Goal: Transaction & Acquisition: Purchase product/service

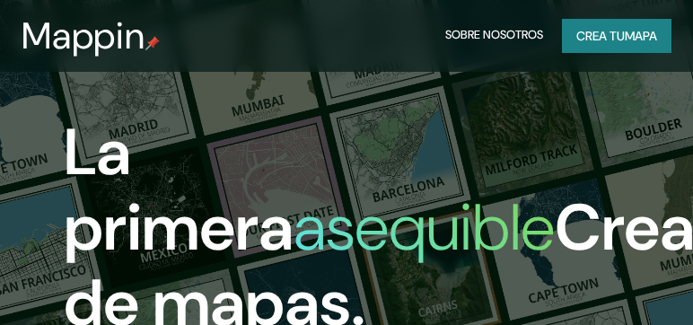
scroll to position [269, 0]
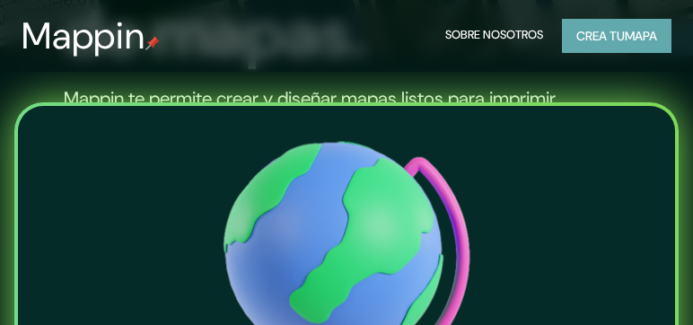
click at [587, 31] on font "Crea tu" at bounding box center [600, 36] width 48 height 16
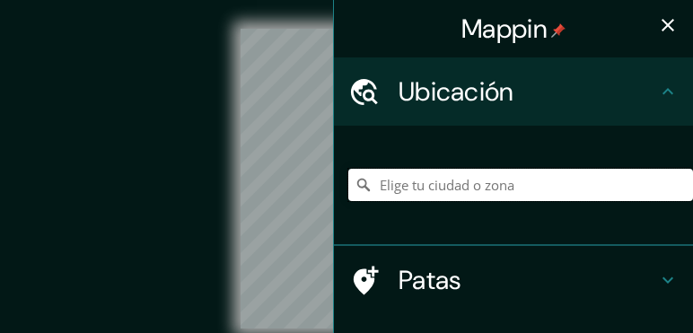
click at [375, 191] on input "Elige tu ciudad o zona" at bounding box center [520, 185] width 345 height 32
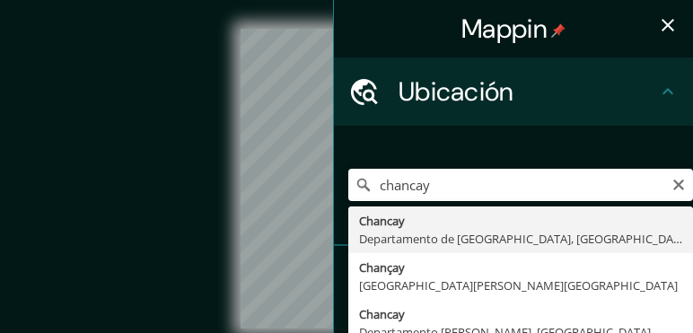
type input "Chancay, Departamento de Lima, Perú"
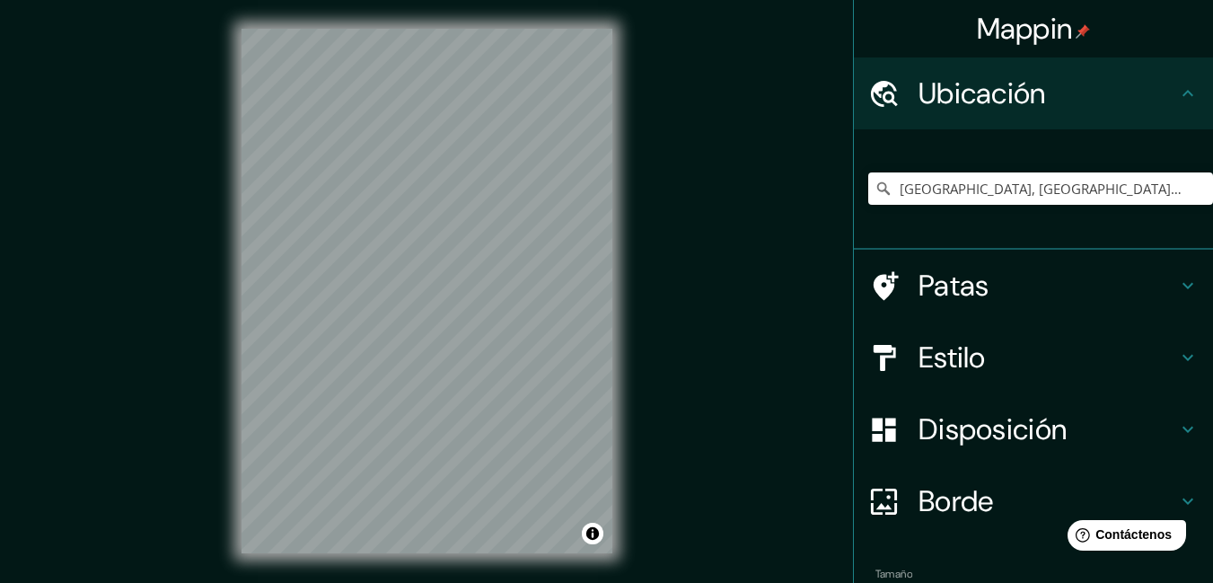
click at [195, 314] on div "© Mapbox © OpenStreetMap Improve this map" at bounding box center [427, 291] width 1092 height 524
click at [692, 324] on font "Estilo" at bounding box center [951, 357] width 67 height 38
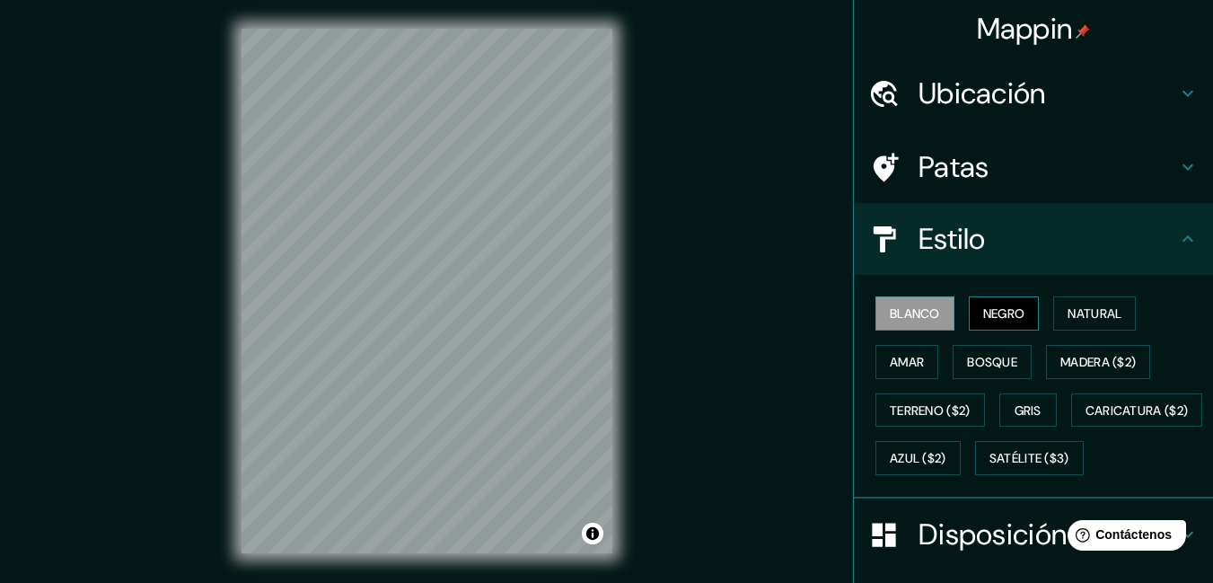
click at [692, 299] on button "Negro" at bounding box center [1004, 313] width 71 height 34
click at [692, 324] on button "Terreno ($2)" at bounding box center [930, 410] width 110 height 34
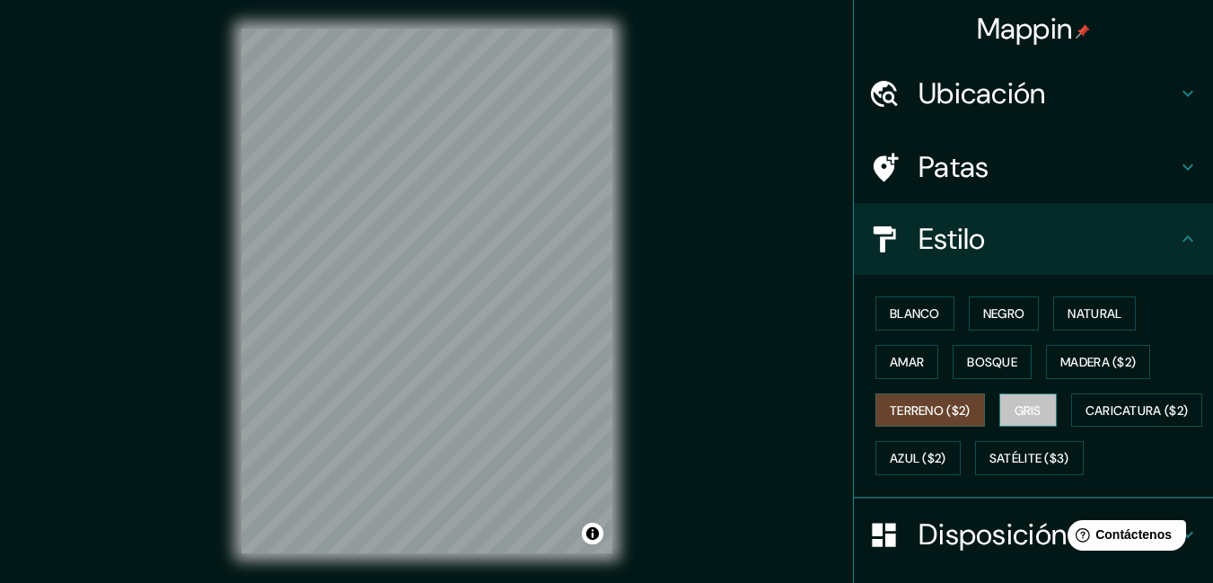
click at [692, 324] on font "Gris" at bounding box center [1027, 410] width 27 height 16
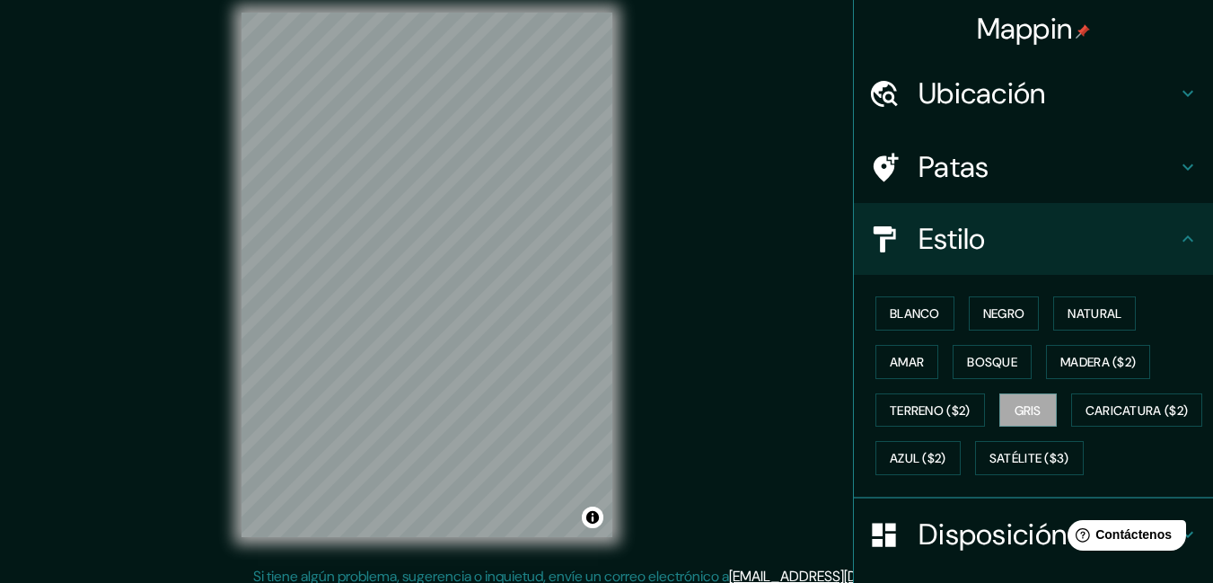
scroll to position [28, 0]
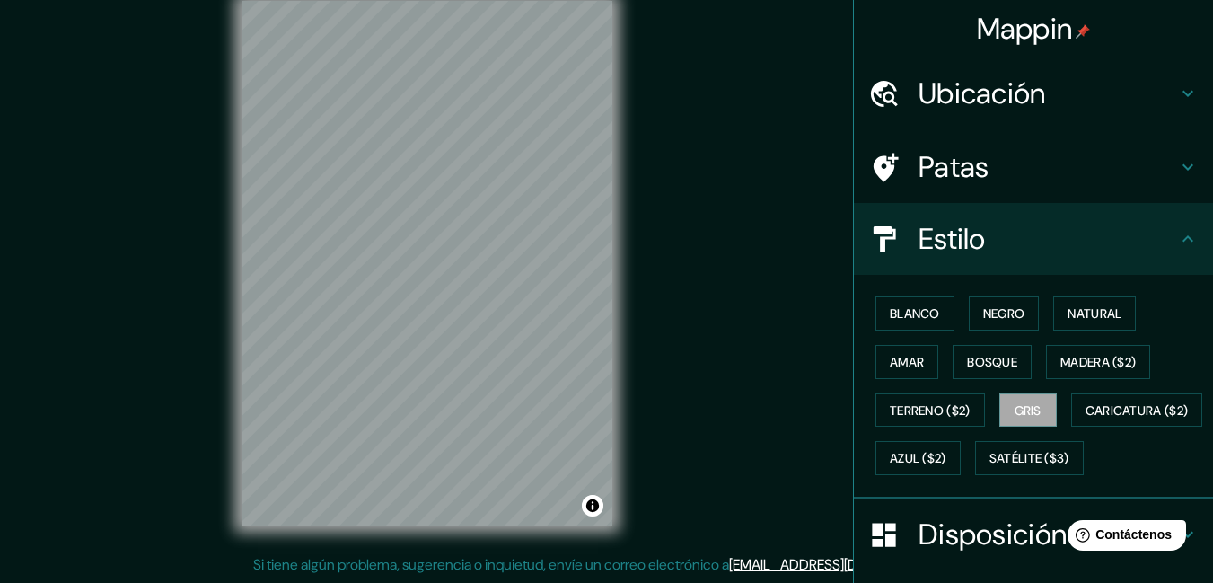
click at [444, 324] on div "Mappin Ubicación Chancay, Departamento de Lima, Perú Patas Estilo Blanco Negro …" at bounding box center [606, 277] width 1213 height 610
click at [692, 322] on font "Natural" at bounding box center [1094, 313] width 54 height 23
click at [165, 324] on div "© Mapbox © OpenStreetMap Improve this map" at bounding box center [427, 263] width 1092 height 524
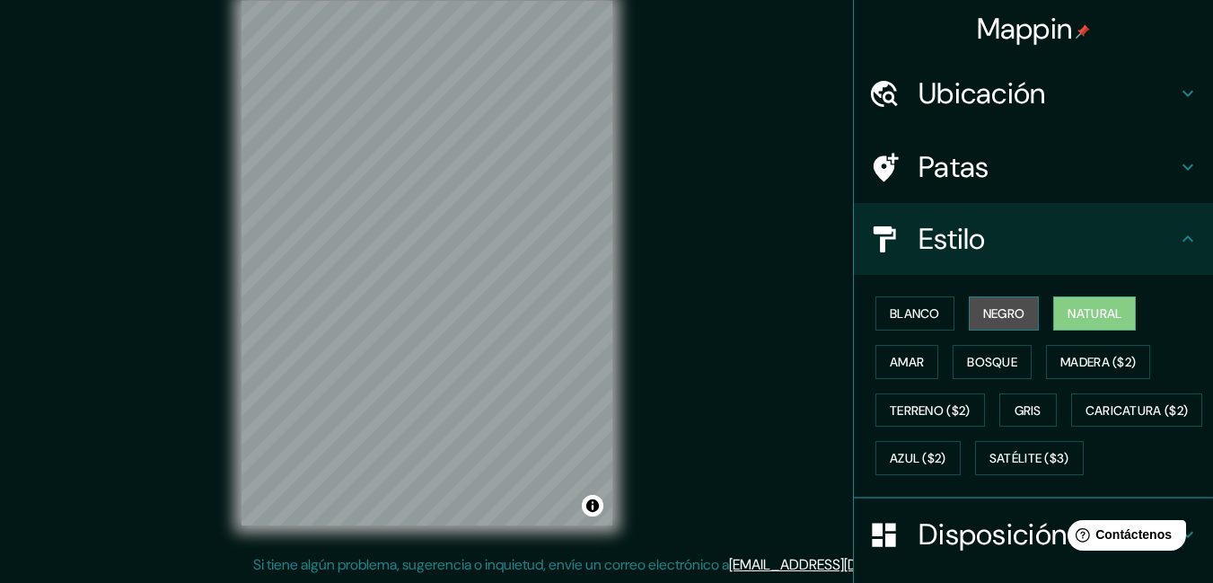
click at [692, 315] on font "Negro" at bounding box center [1004, 313] width 42 height 16
click at [171, 83] on div "© Mapbox © OpenStreetMap Improve this map" at bounding box center [427, 263] width 1092 height 524
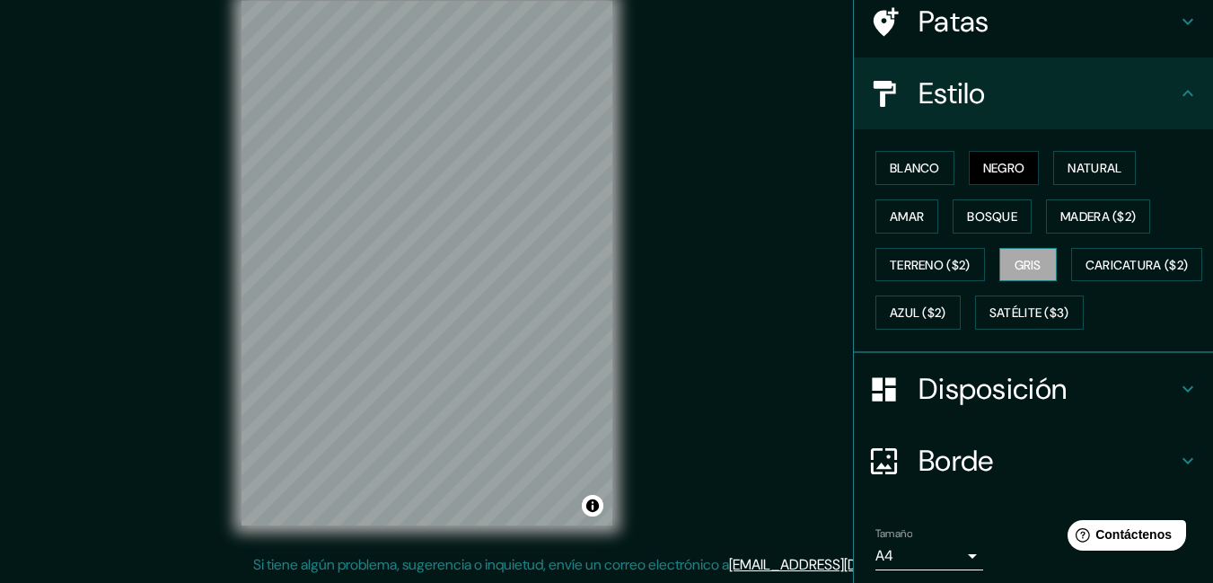
scroll to position [258, 0]
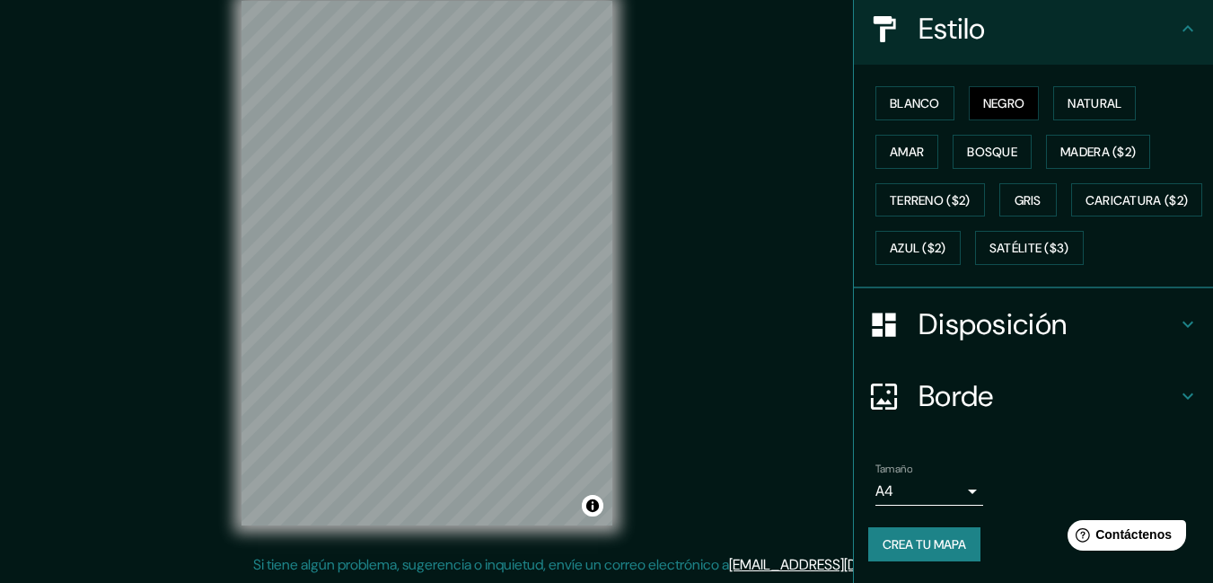
click at [692, 324] on body "Mappin Ubicación Chancay, Departamento de Lima, Perú Patas Estilo Blanco Negro …" at bounding box center [606, 263] width 1213 height 583
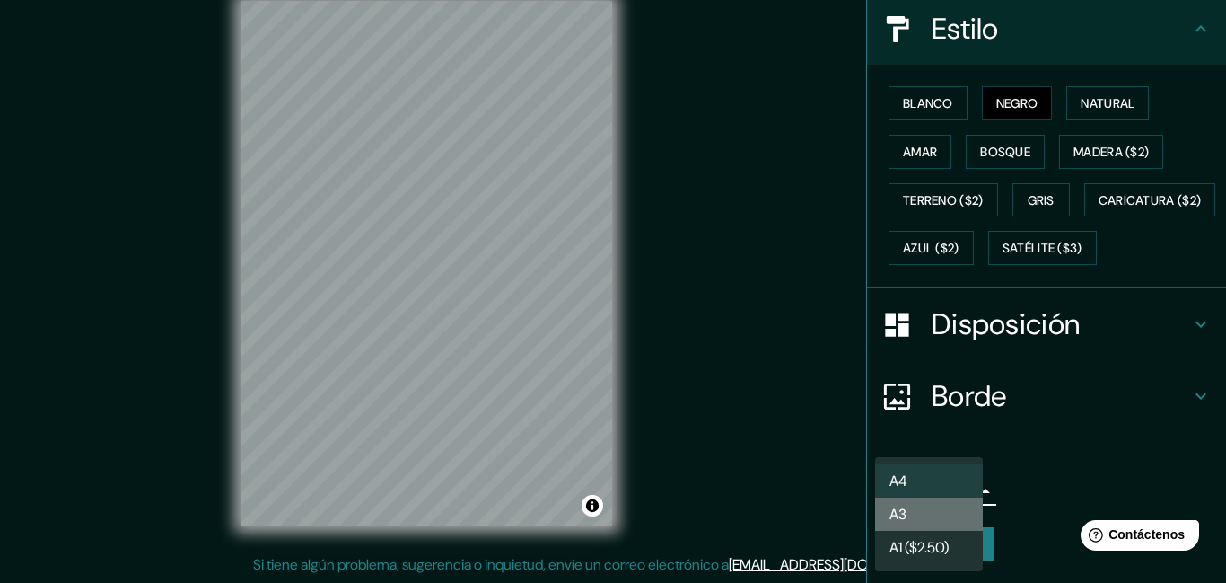
click at [692, 324] on li "A3" at bounding box center [929, 513] width 108 height 33
type input "a4"
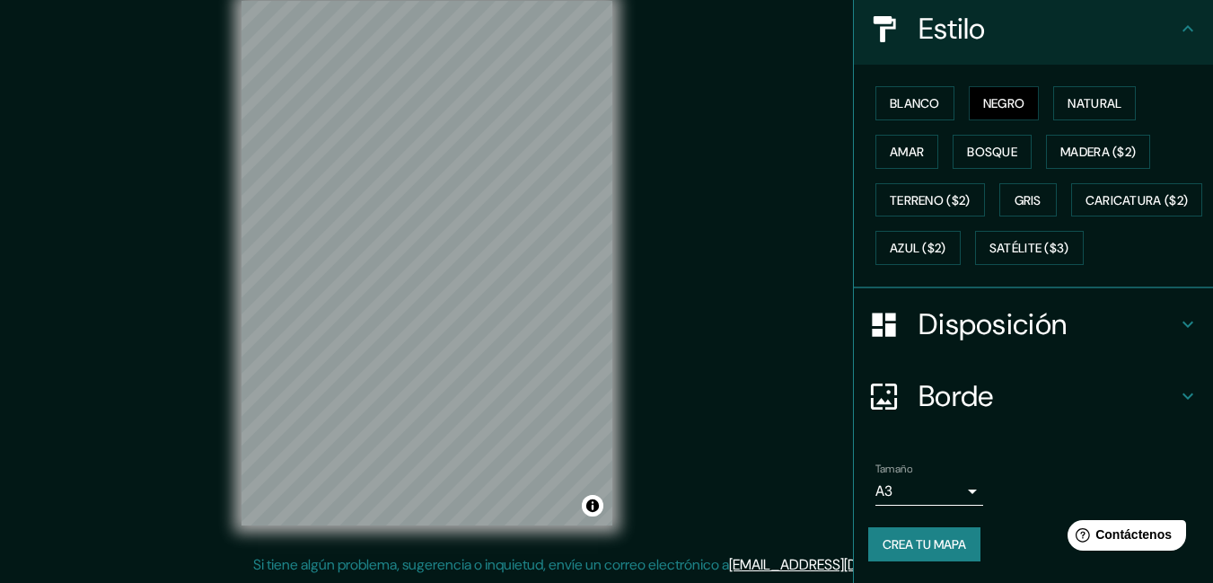
click at [679, 324] on div "© Mapbox © OpenStreetMap Improve this map" at bounding box center [427, 263] width 1092 height 524
click at [558, 324] on div "Mappin Ubicación Chancay, Departamento de Lima, Perú Patas Estilo Blanco Negro …" at bounding box center [606, 277] width 1213 height 610
click at [328, 0] on html "Mappin Ubicación Chancay, Departamento de Lima, Perú Patas Estilo Blanco Negro …" at bounding box center [606, 263] width 1213 height 583
click at [531, 324] on div "Mappin Ubicación Chancay, Departamento de Lima, Perú Patas Estilo Blanco Negro …" at bounding box center [606, 277] width 1213 height 610
click at [349, 65] on div at bounding box center [347, 59] width 14 height 14
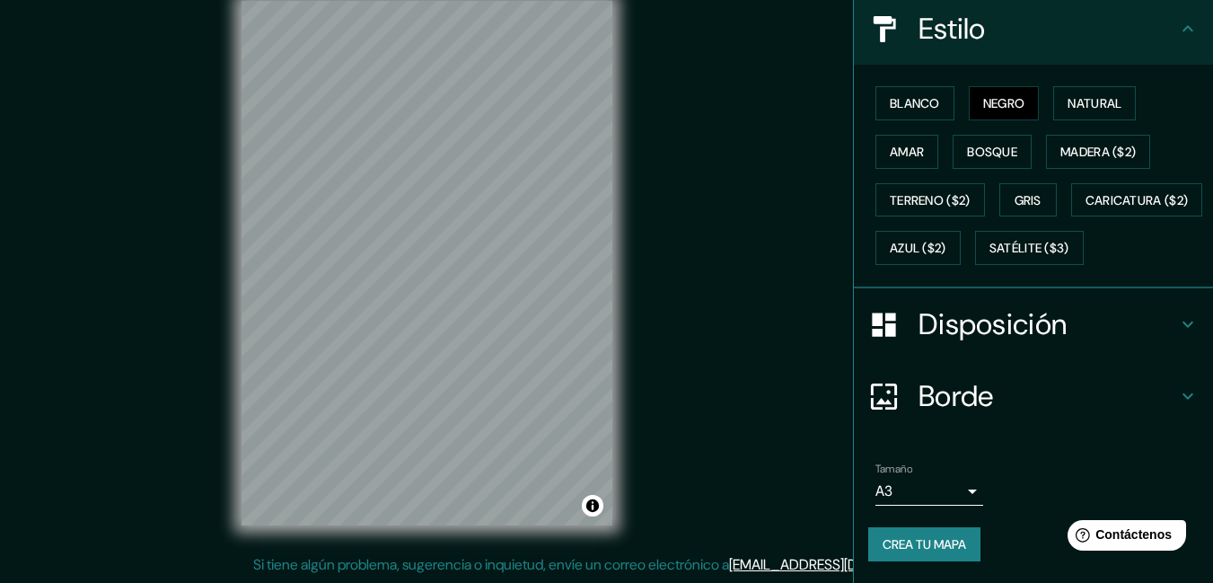
click at [692, 262] on div "© Mapbox © OpenStreetMap Improve this map" at bounding box center [427, 263] width 1092 height 524
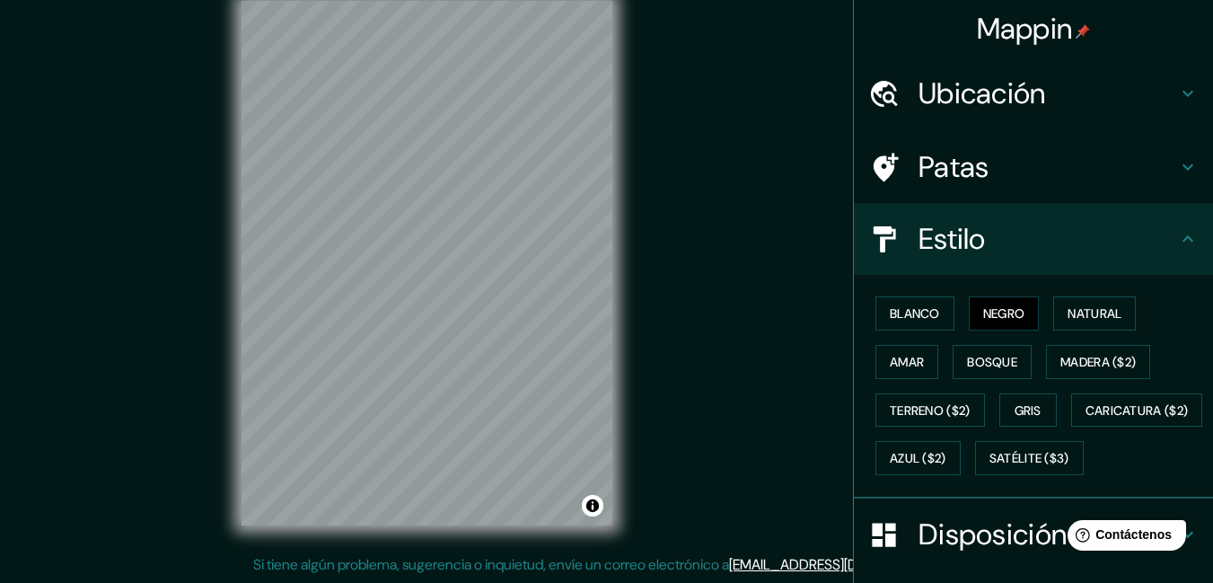
click at [692, 99] on font "Ubicación" at bounding box center [981, 94] width 127 height 38
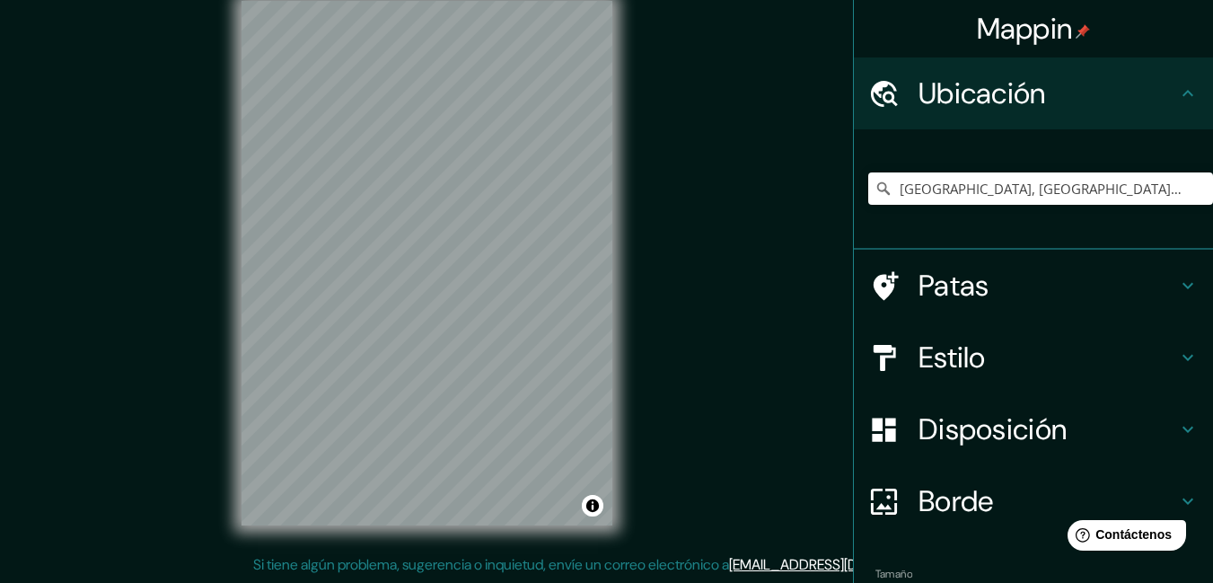
click at [692, 274] on h4 "Patas" at bounding box center [1047, 286] width 259 height 36
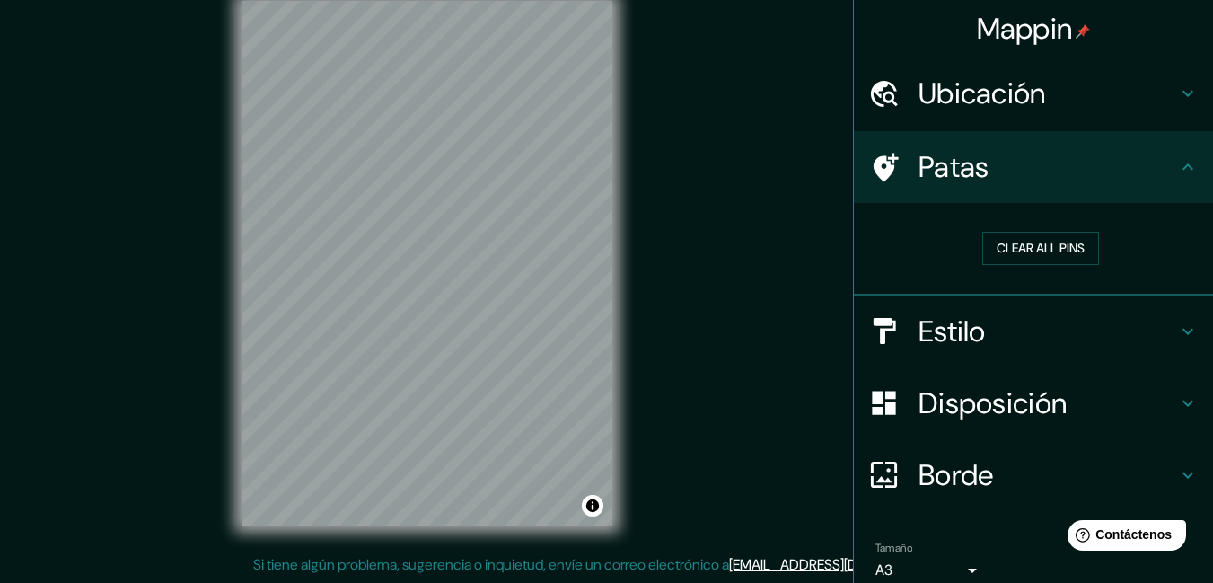
click at [692, 241] on div "© Mapbox © OpenStreetMap Improve this map" at bounding box center [427, 263] width 1092 height 524
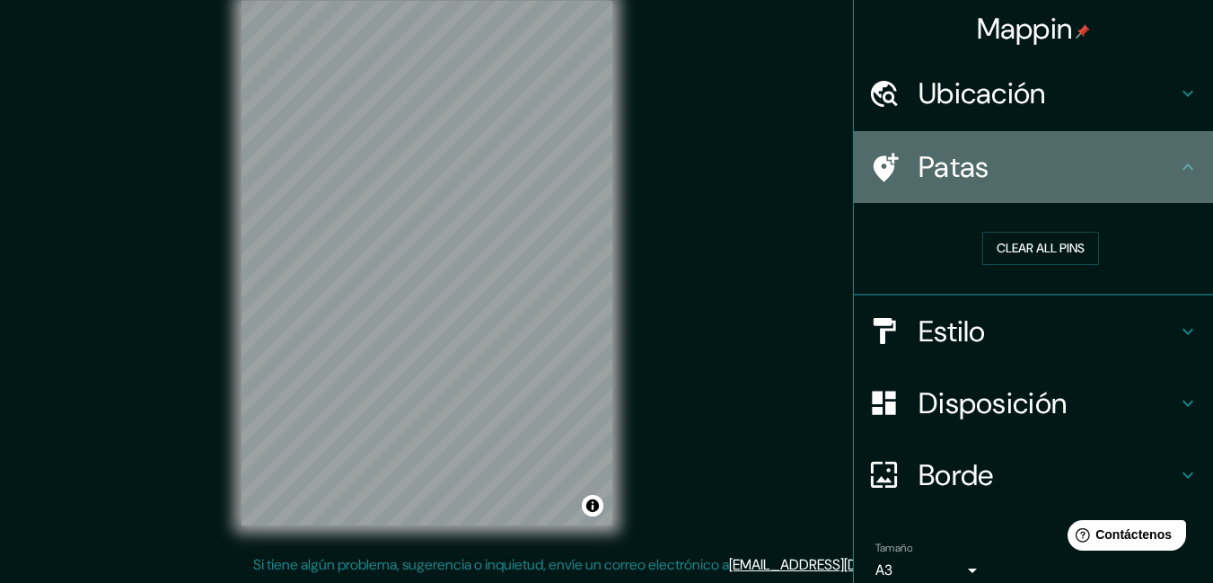
click at [692, 165] on font "Patas" at bounding box center [953, 167] width 71 height 38
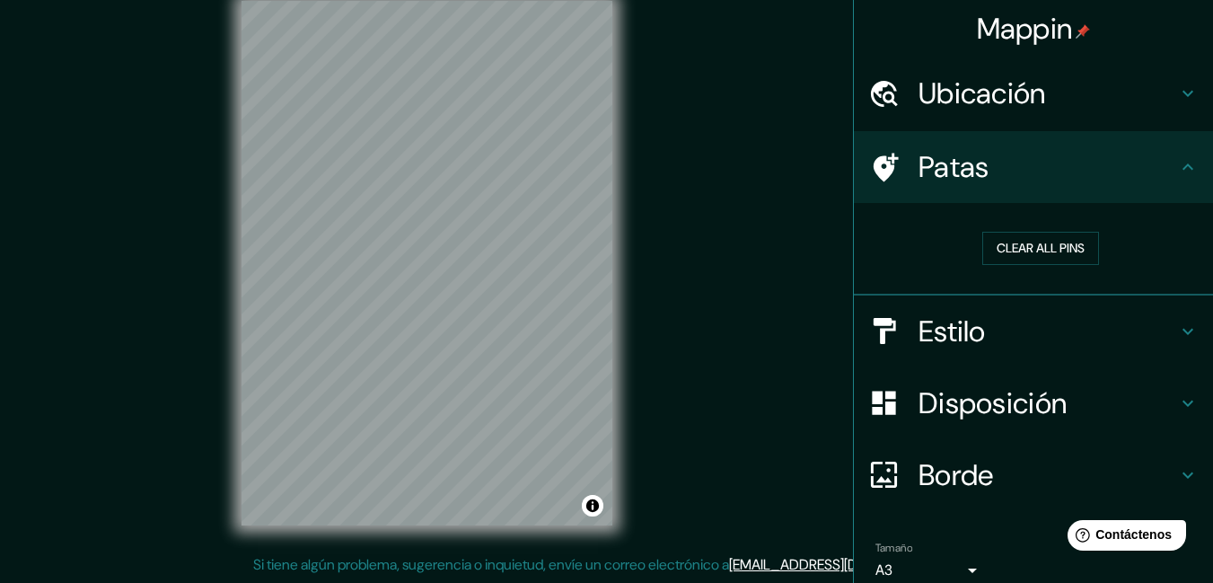
click at [692, 60] on div "Ubicación" at bounding box center [1033, 93] width 359 height 72
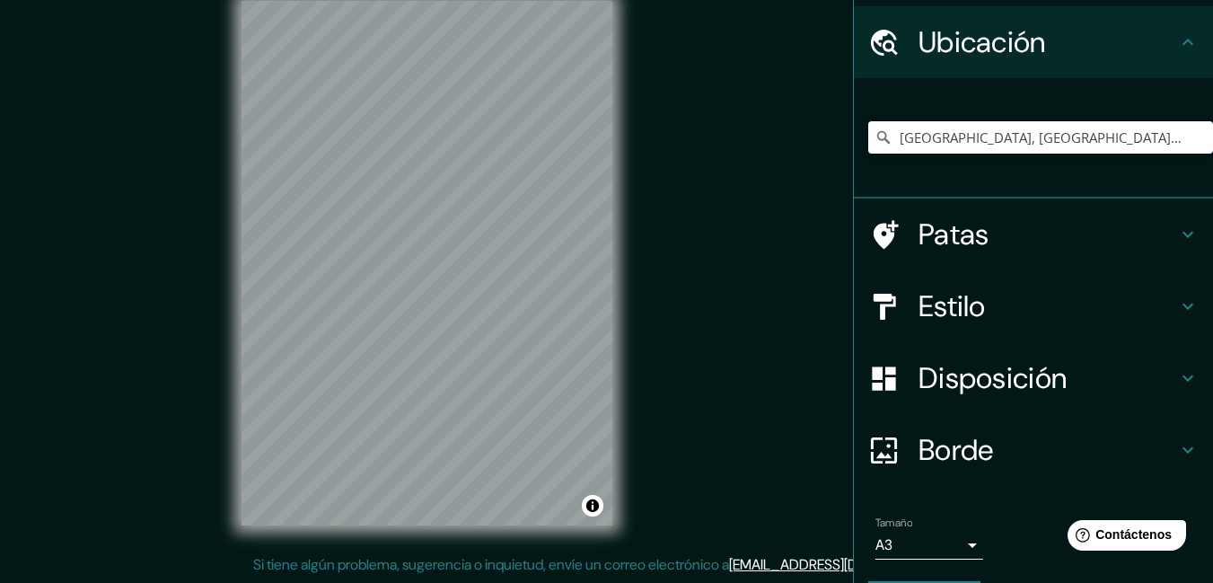
scroll to position [105, 0]
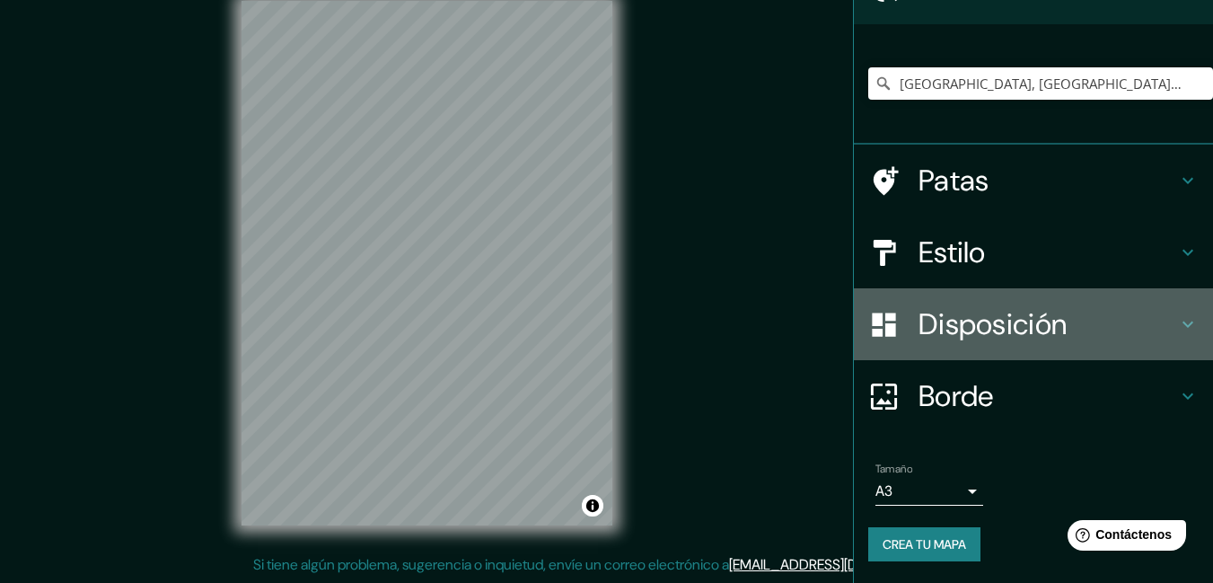
click at [692, 311] on font "Disposición" at bounding box center [992, 324] width 148 height 38
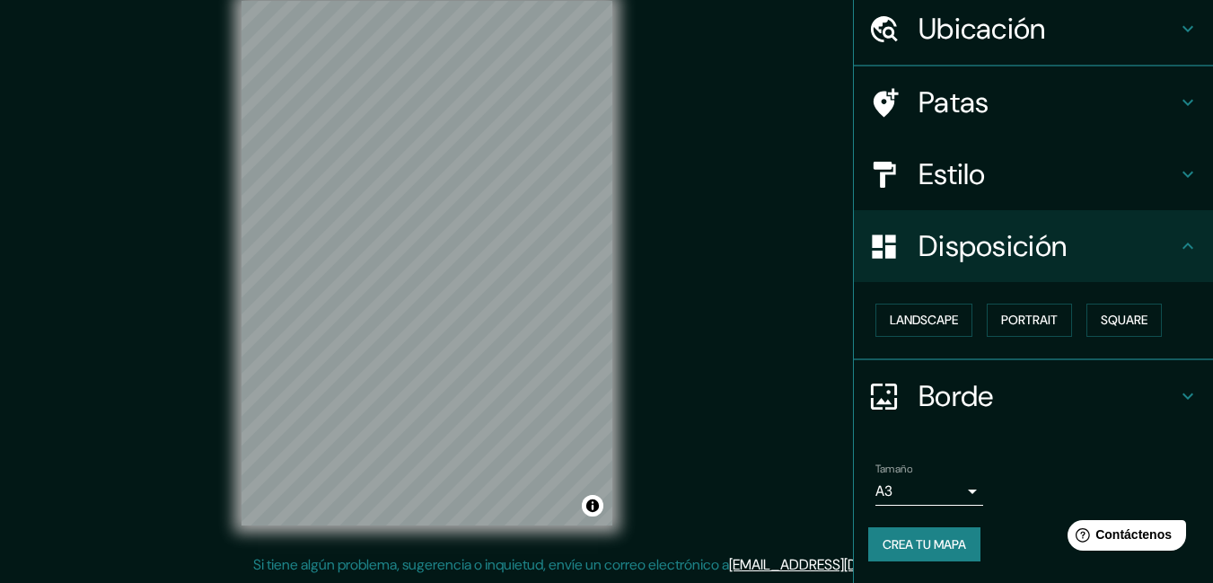
scroll to position [65, 0]
click at [692, 156] on font "Estilo" at bounding box center [951, 174] width 67 height 38
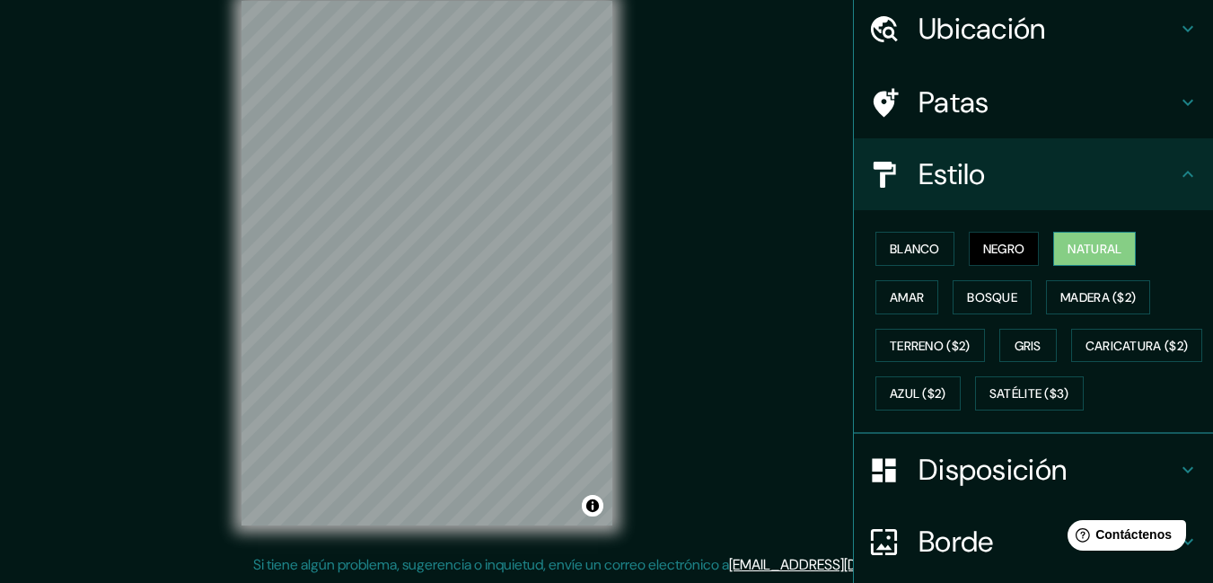
click at [692, 243] on font "Natural" at bounding box center [1094, 249] width 54 height 16
click at [692, 296] on font "Bosque" at bounding box center [992, 297] width 50 height 16
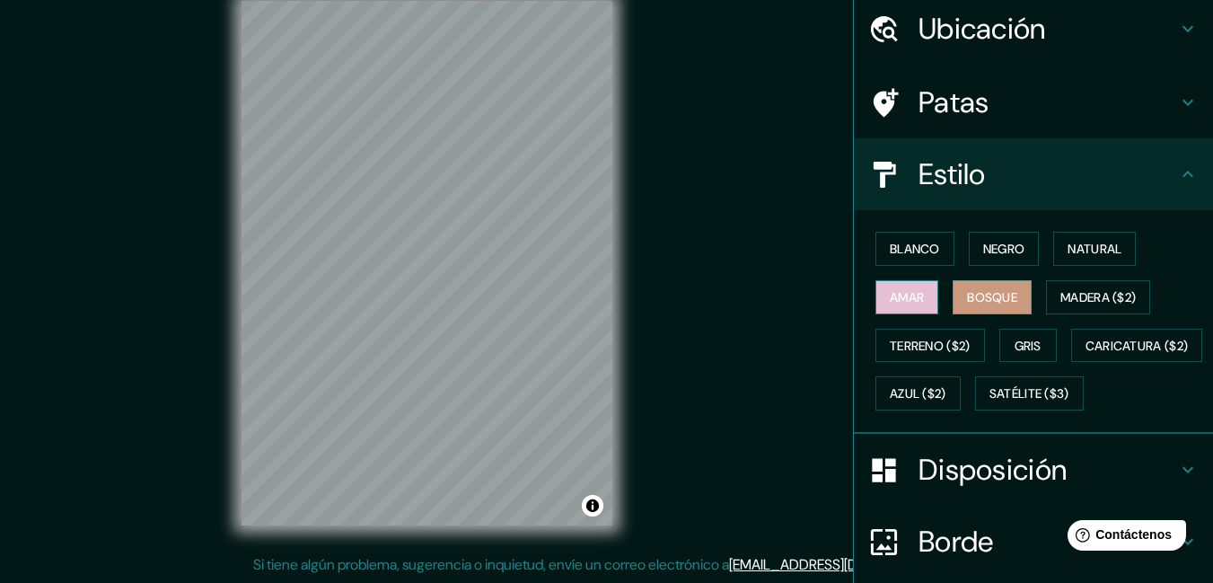
click at [692, 283] on button "Amar" at bounding box center [906, 297] width 63 height 34
click at [692, 245] on font "Negro" at bounding box center [1004, 249] width 42 height 16
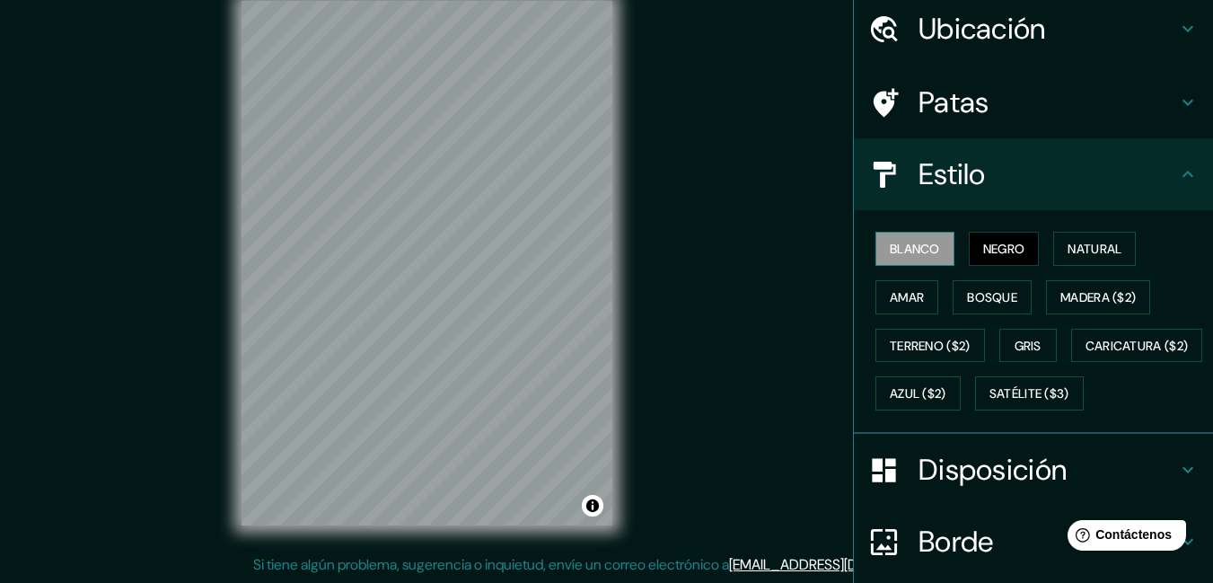
click at [692, 249] on font "Blanco" at bounding box center [915, 249] width 50 height 16
click at [692, 239] on button "Negro" at bounding box center [1004, 249] width 71 height 34
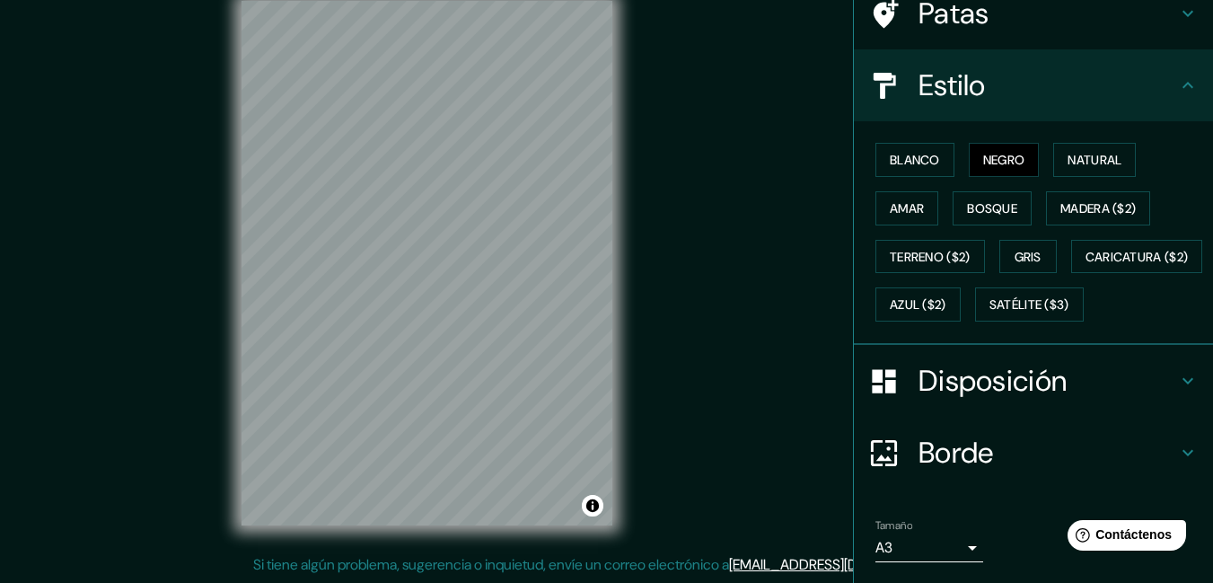
scroll to position [258, 0]
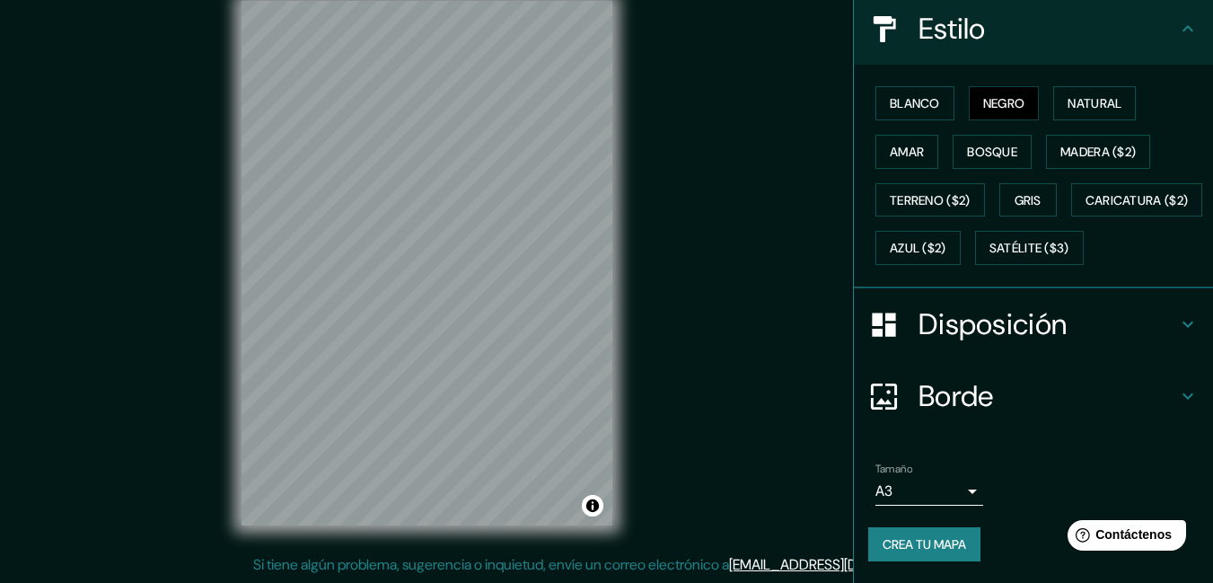
click at [692, 324] on font "Crea tu mapa" at bounding box center [924, 543] width 83 height 23
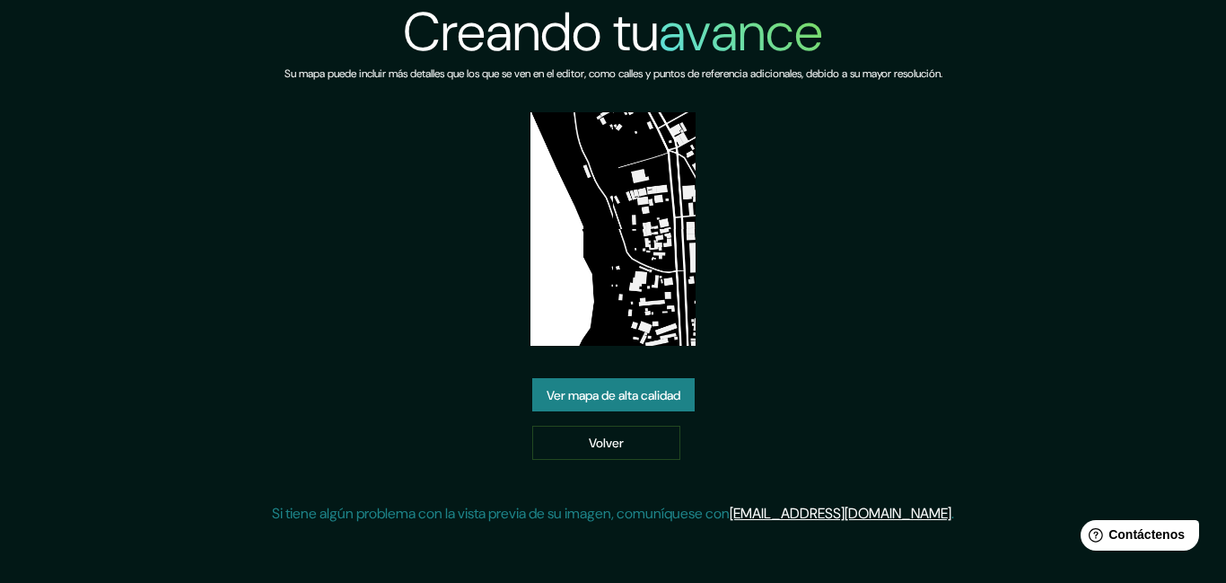
click at [657, 393] on font "Ver mapa de alta calidad" at bounding box center [614, 395] width 134 height 16
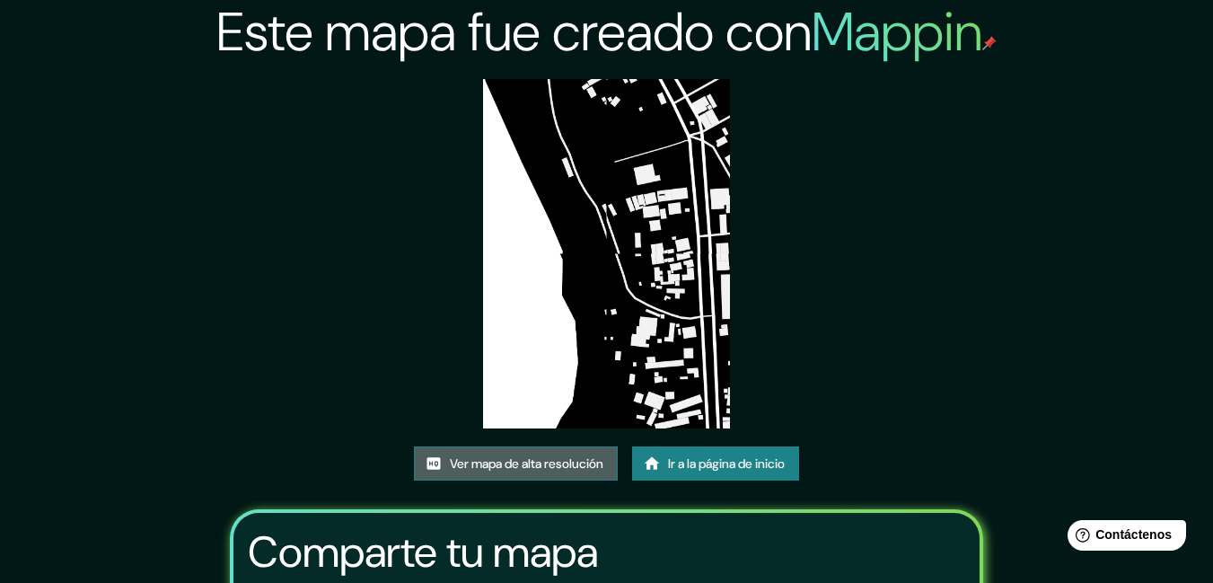
click at [526, 459] on font "Ver mapa de alta resolución" at bounding box center [527, 464] width 154 height 16
